Goal: Check status: Check status

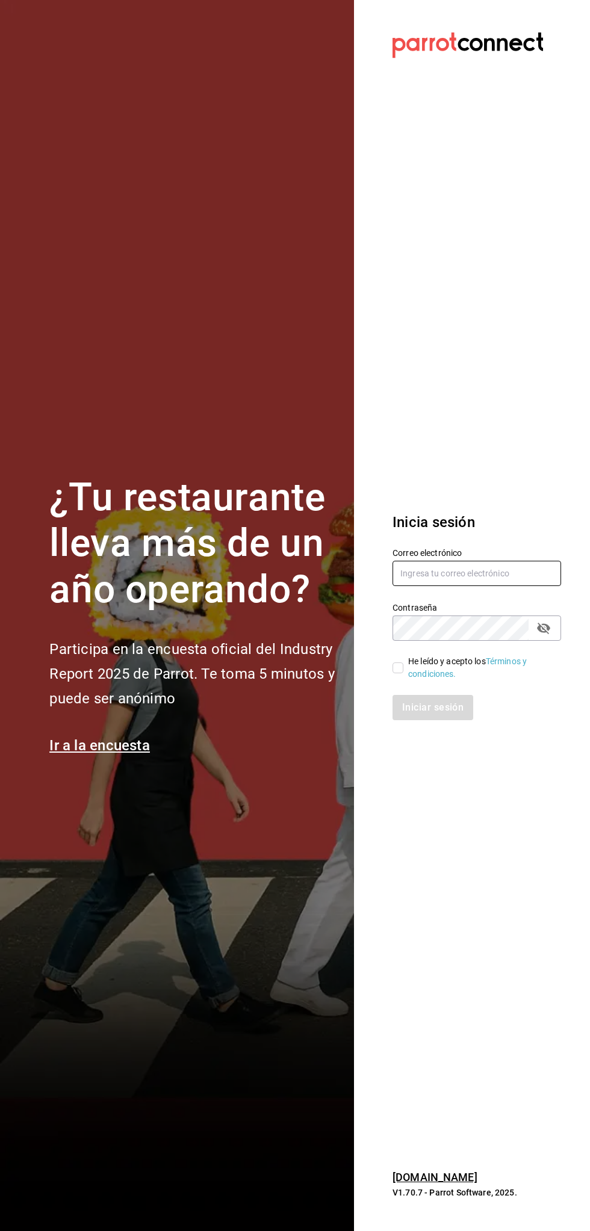
click at [477, 578] on input "text" at bounding box center [476, 573] width 168 height 25
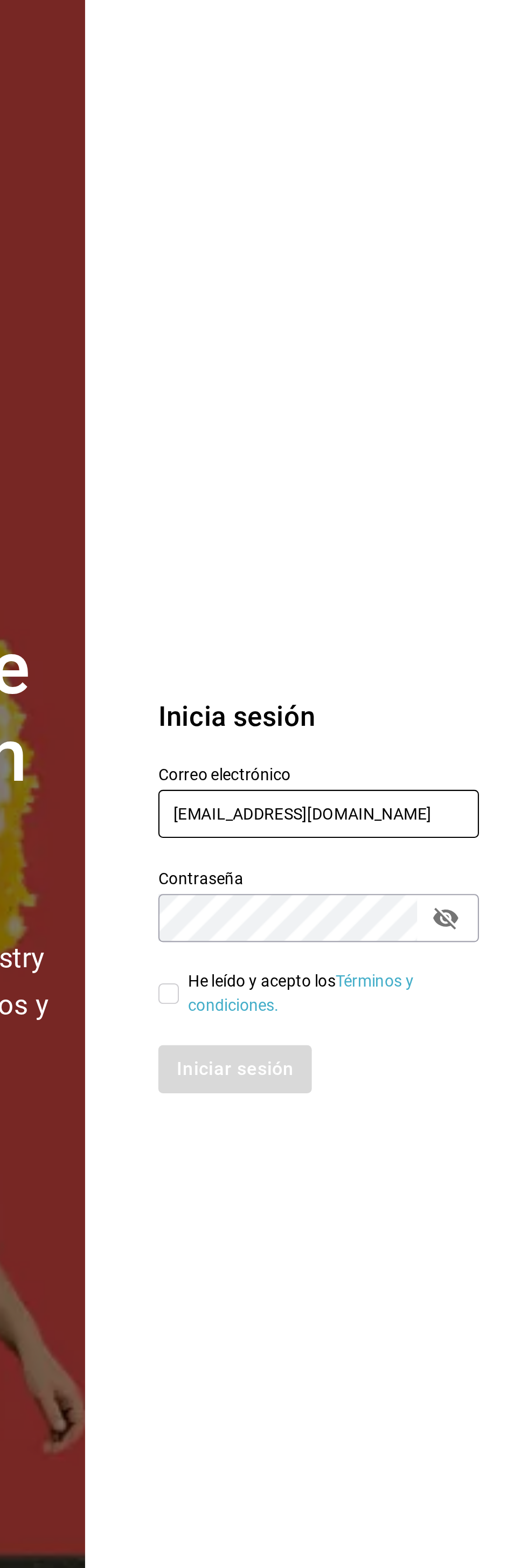
type input "[EMAIL_ADDRESS][DOMAIN_NAME]"
click at [435, 570] on section "Datos incorrectos. Verifica que tu Correo o Contraseña estén bien escritos. Ini…" at bounding box center [422, 784] width 211 height 1568
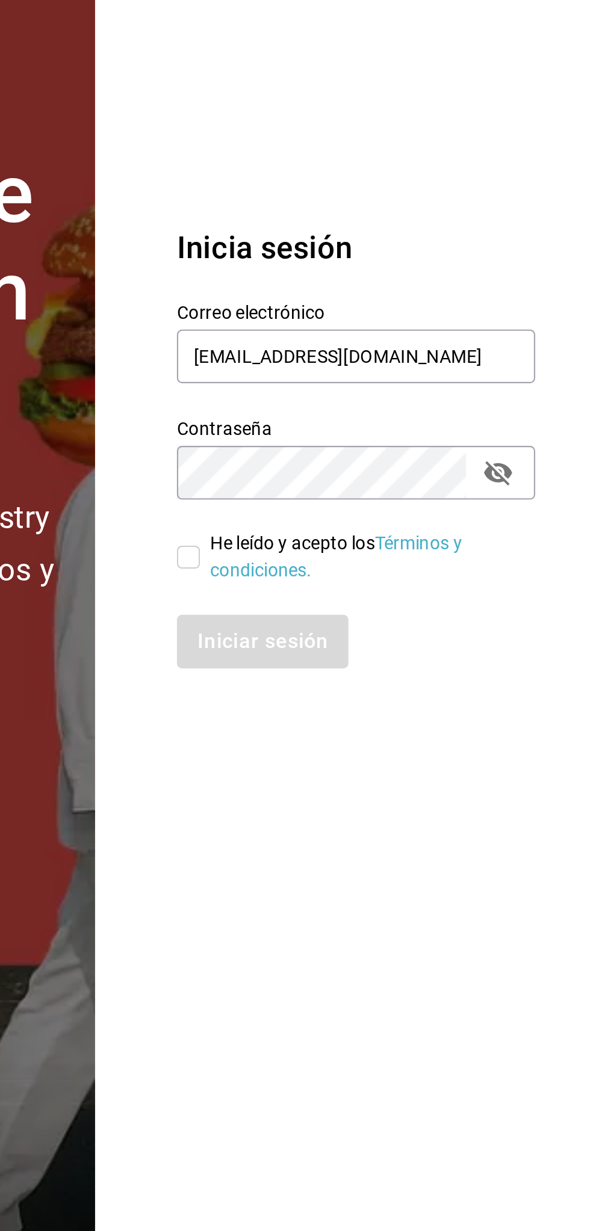
click at [478, 884] on section "Datos incorrectos. Verifica que tu Correo o Contraseña estén bien escritos. Ini…" at bounding box center [472, 615] width 236 height 1231
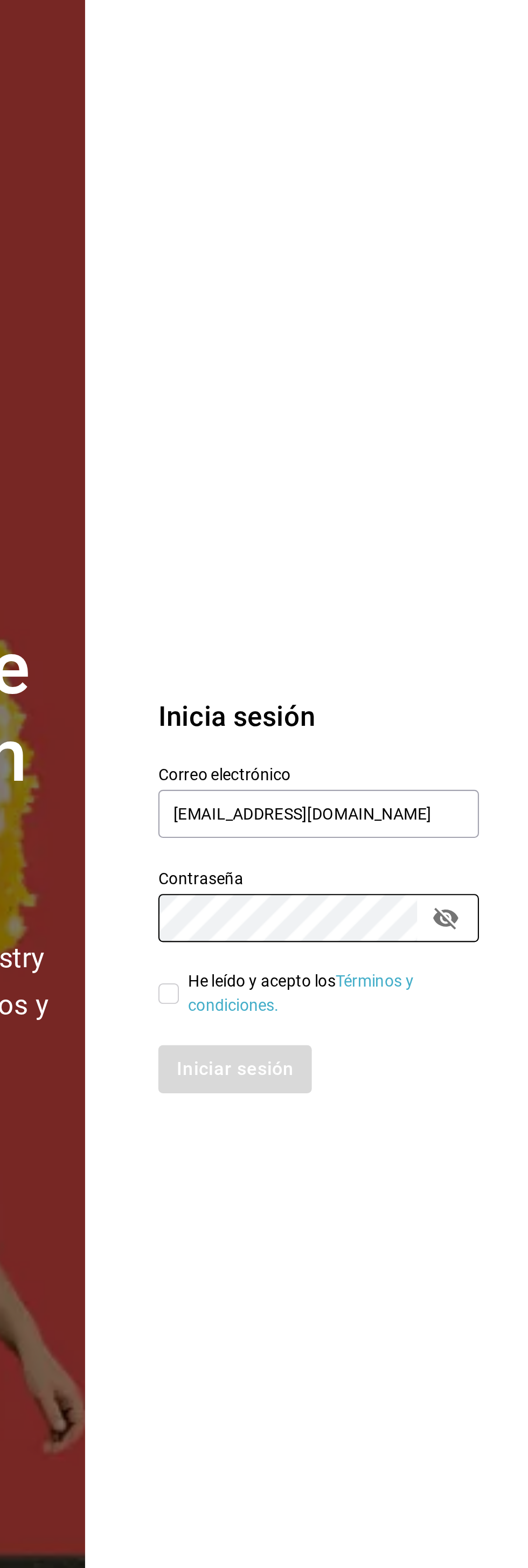
click at [353, 600] on section "Datos incorrectos. Verifica que tu Correo o Contraseña estén bien escritos. Ini…" at bounding box center [422, 784] width 211 height 1568
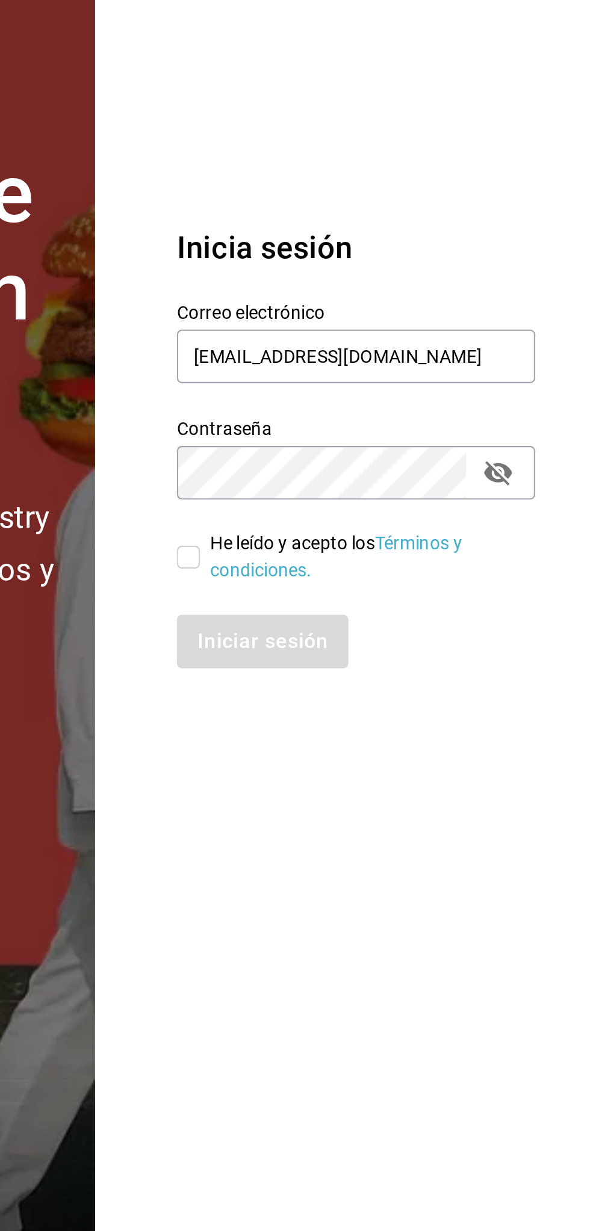
click at [398, 930] on section "Datos incorrectos. Verifica que tu Correo o Contraseña estén bien escritos. Ini…" at bounding box center [472, 615] width 236 height 1231
click at [395, 671] on input "He leído y acepto los Términos y condiciones." at bounding box center [397, 667] width 11 height 11
checkbox input "true"
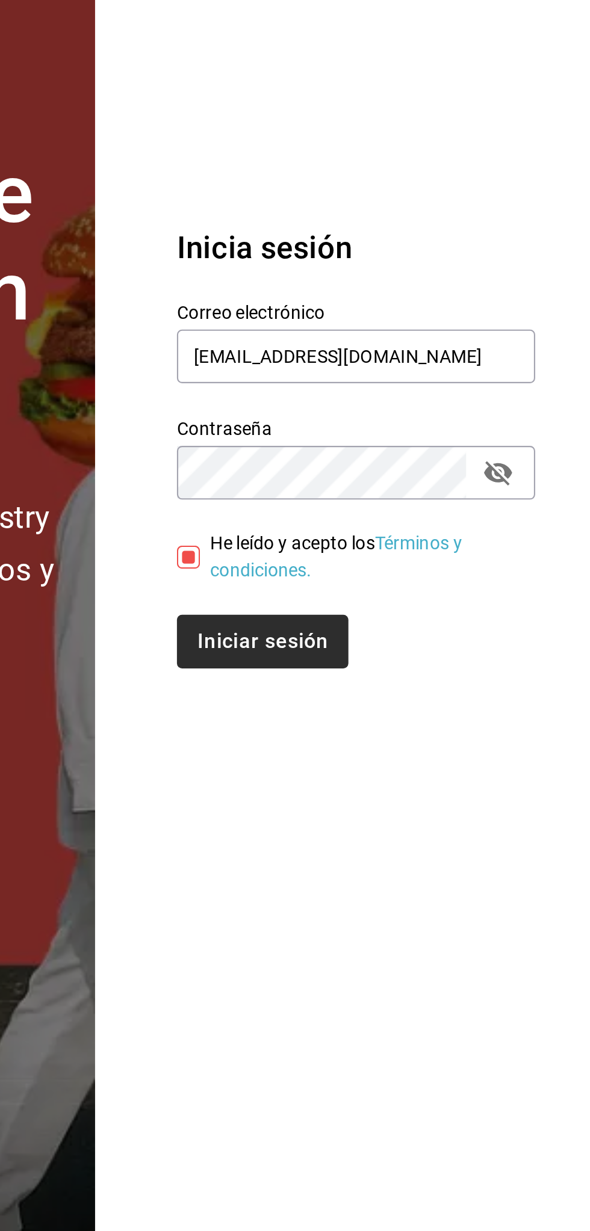
click at [452, 708] on button "Iniciar sesión" at bounding box center [432, 707] width 81 height 25
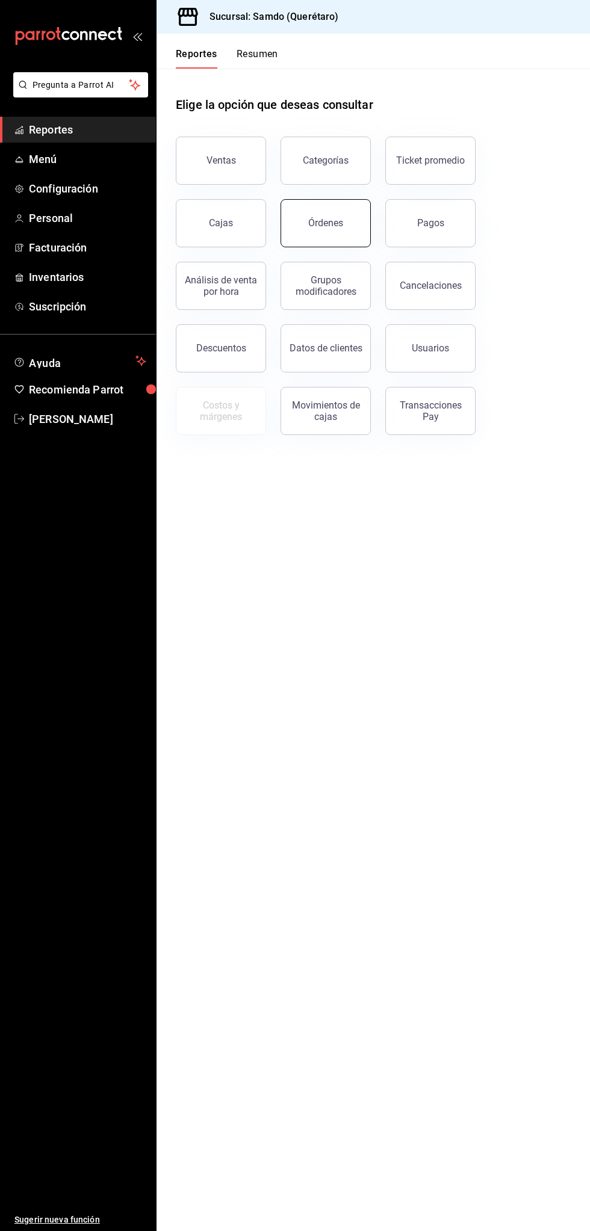
click at [296, 236] on button "Órdenes" at bounding box center [325, 223] width 90 height 48
